Goal: Entertainment & Leisure: Consume media (video, audio)

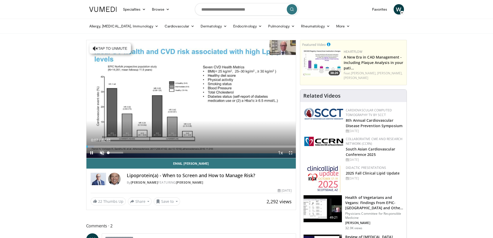
click at [103, 153] on span "Video Player" at bounding box center [102, 153] width 10 height 10
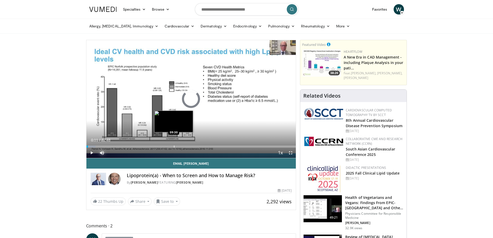
click at [174, 146] on div "Progress Bar" at bounding box center [174, 147] width 1 height 2
